Goal: Information Seeking & Learning: Learn about a topic

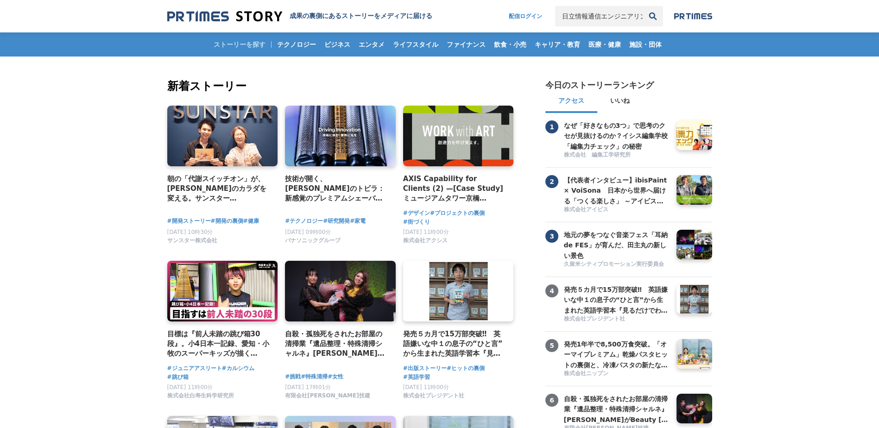
scroll to position [0, 2]
type input "日立情報通信エンジニアリング"
click at [642, 6] on button "検索" at bounding box center [652, 16] width 20 height 20
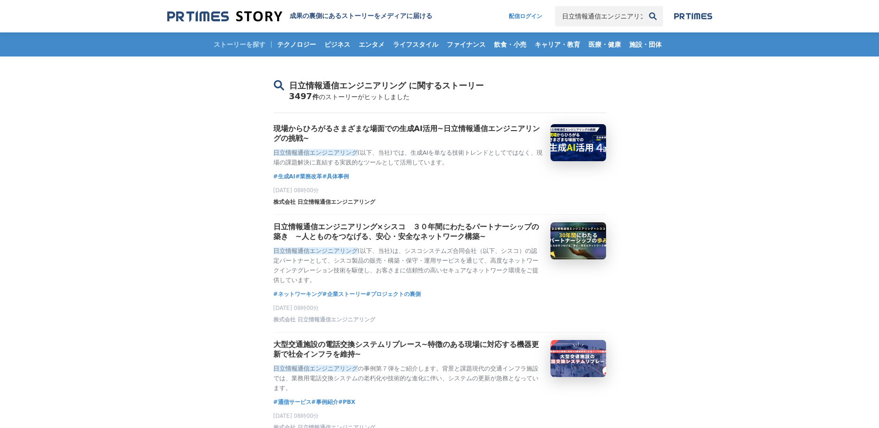
click at [329, 206] on span "株式会社 日立情報通信エンジニアリング" at bounding box center [324, 202] width 102 height 8
